Goal: Transaction & Acquisition: Book appointment/travel/reservation

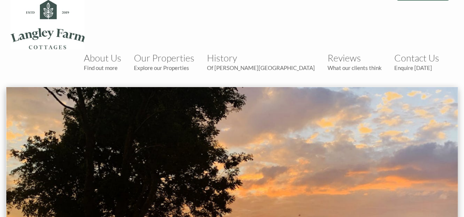
scroll to position [47, 0]
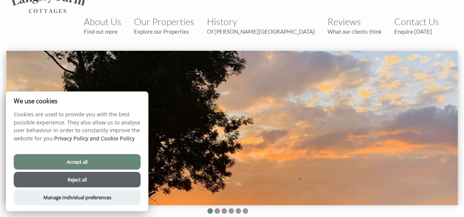
click at [119, 178] on button "Reject all" at bounding box center [77, 180] width 127 height 16
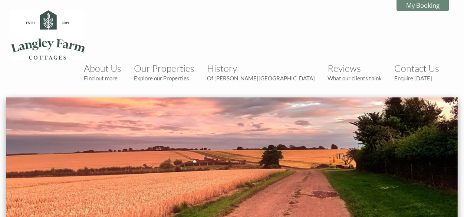
scroll to position [47, 0]
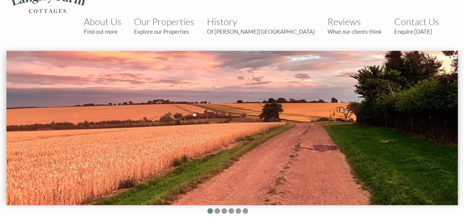
click at [213, 208] on ul at bounding box center [227, 211] width 434 height 7
click at [220, 208] on ul at bounding box center [227, 211] width 434 height 7
click at [216, 208] on li at bounding box center [217, 211] width 6 height 6
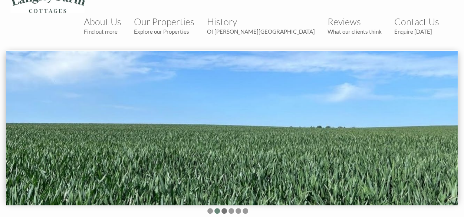
click at [226, 208] on li at bounding box center [224, 211] width 6 height 6
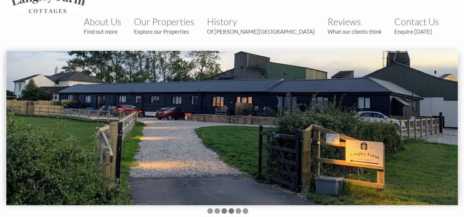
click at [231, 208] on li at bounding box center [231, 211] width 6 height 6
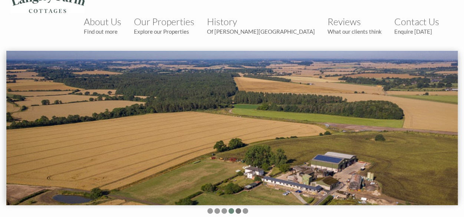
click at [239, 208] on li at bounding box center [238, 211] width 6 height 6
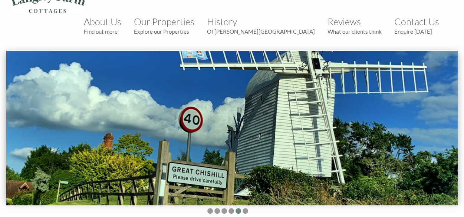
click at [248, 208] on ul at bounding box center [227, 211] width 434 height 7
click at [236, 208] on li at bounding box center [238, 211] width 6 height 6
click at [245, 208] on li at bounding box center [245, 211] width 6 height 6
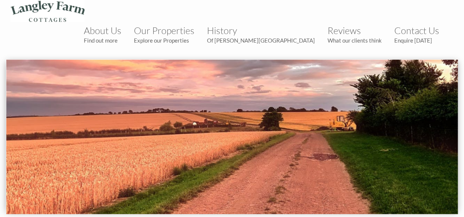
scroll to position [0, 0]
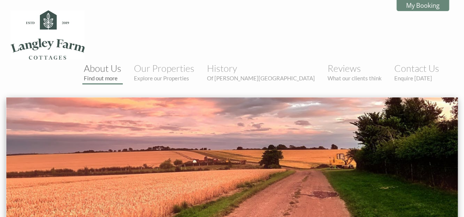
click at [121, 75] on small "Find out more" at bounding box center [102, 78] width 37 height 7
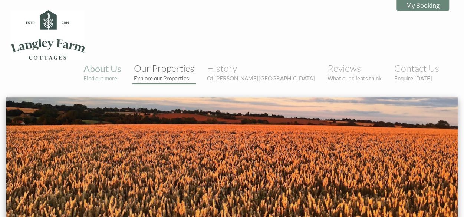
click at [194, 63] on link "Our Properties Explore our Properties" at bounding box center [164, 72] width 60 height 19
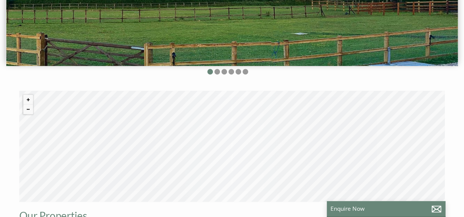
scroll to position [187, 0]
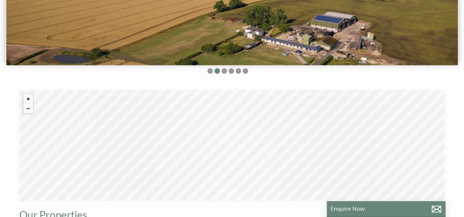
drag, startPoint x: 174, startPoint y: 160, endPoint x: 181, endPoint y: 140, distance: 20.7
click at [181, 140] on div "© MapTiler © OpenStreetMap contributors" at bounding box center [231, 145] width 425 height 111
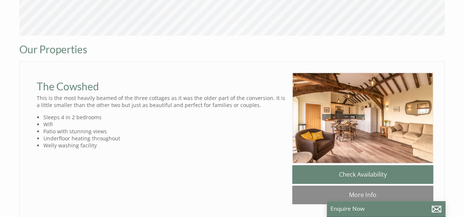
scroll to position [352, 0]
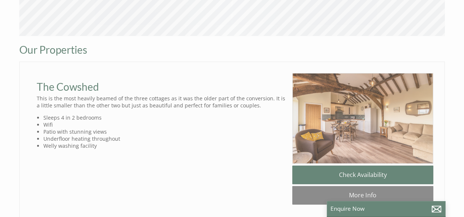
click at [306, 92] on img at bounding box center [362, 118] width 141 height 91
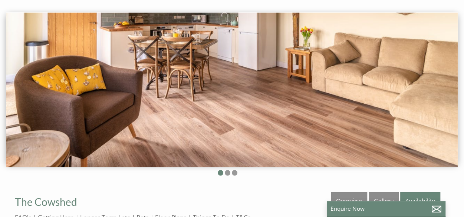
scroll to position [86, 0]
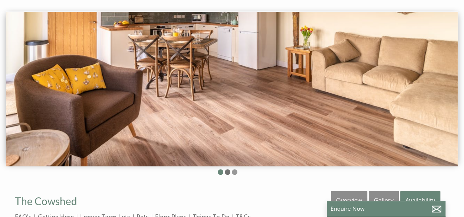
click at [228, 169] on li at bounding box center [228, 172] width 6 height 6
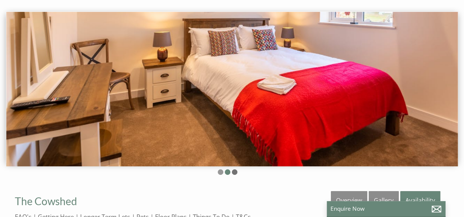
click at [233, 169] on li at bounding box center [235, 172] width 6 height 6
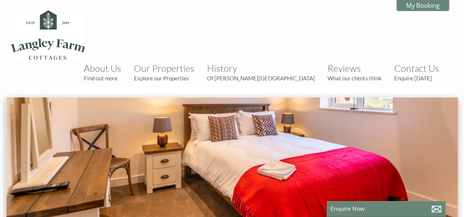
scroll to position [4, 0]
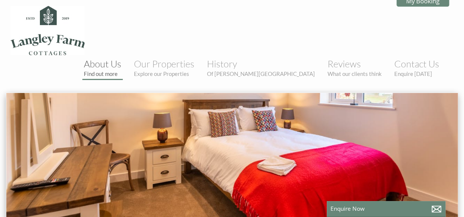
click at [121, 70] on small "Find out more" at bounding box center [102, 73] width 37 height 7
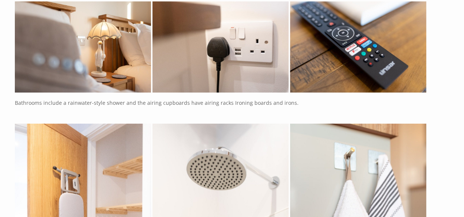
scroll to position [1036, 0]
